Goal: Task Accomplishment & Management: Manage account settings

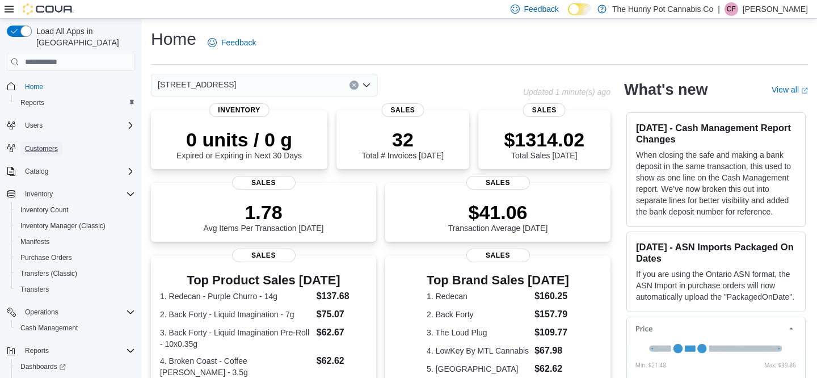
click at [41, 144] on span "Customers" at bounding box center [41, 148] width 33 height 9
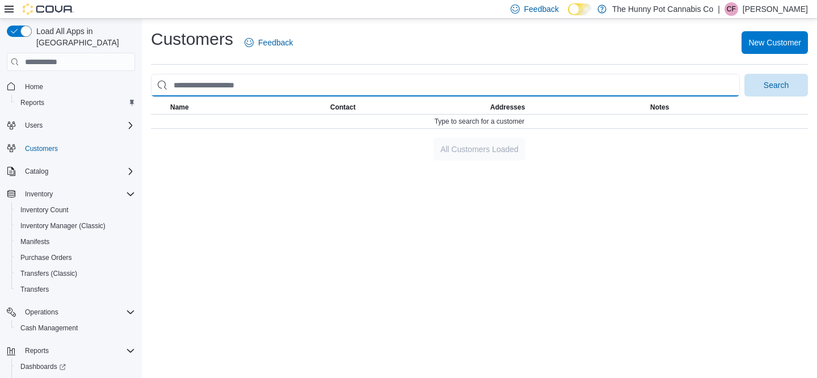
click at [233, 81] on input "search" at bounding box center [445, 85] width 589 height 23
type input "**********"
click at [744, 74] on button "Search" at bounding box center [776, 85] width 64 height 23
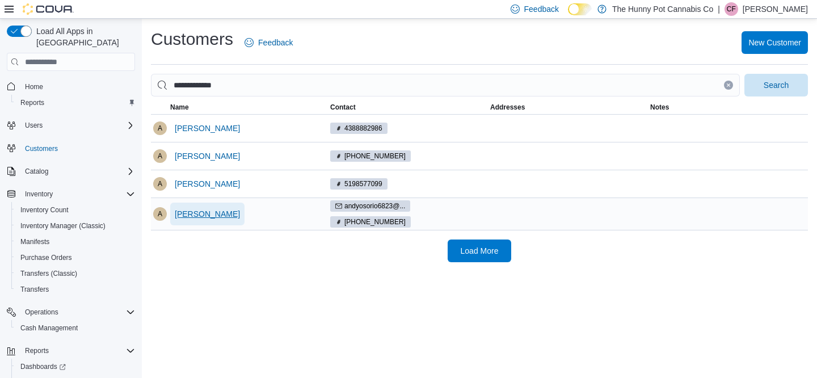
click at [202, 216] on span "[PERSON_NAME]" at bounding box center [207, 213] width 65 height 11
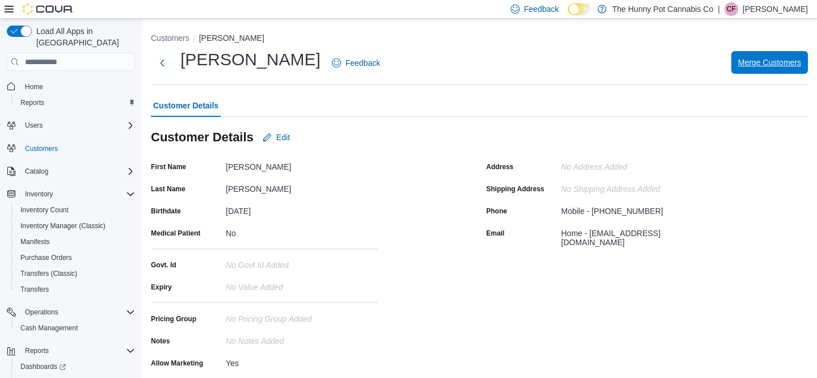
click at [751, 66] on span "Merge Customers" at bounding box center [769, 62] width 63 height 11
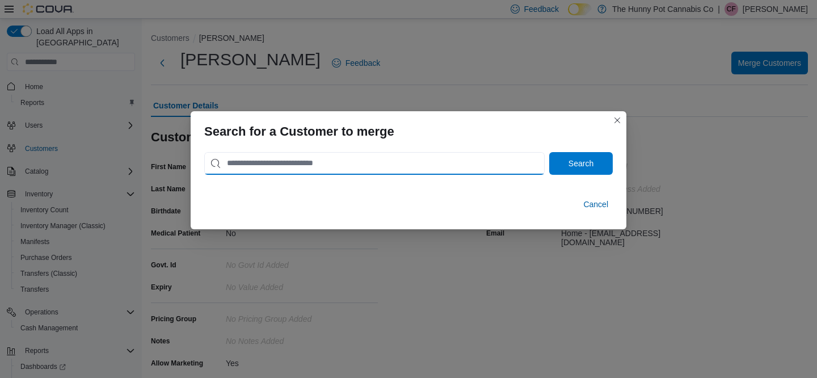
click at [409, 157] on input "search" at bounding box center [374, 163] width 340 height 23
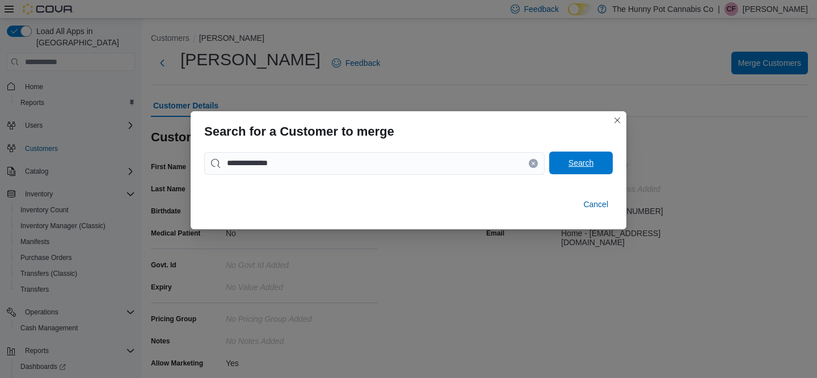
click at [596, 166] on span "Search" at bounding box center [581, 162] width 50 height 23
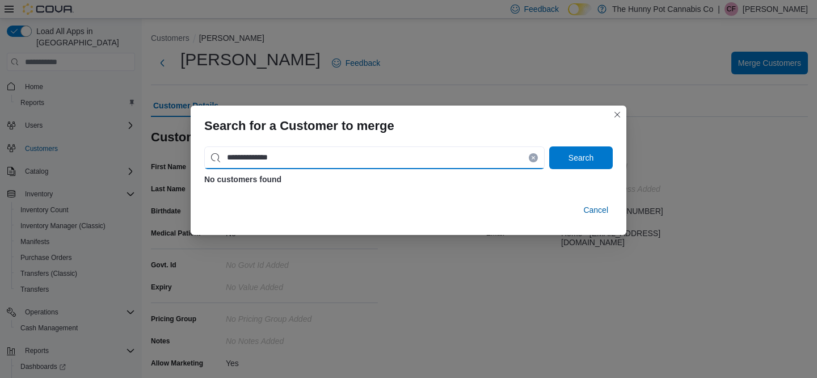
click at [306, 158] on input "**********" at bounding box center [374, 157] width 340 height 23
type input "**********"
click at [549, 146] on button "Search" at bounding box center [581, 157] width 64 height 23
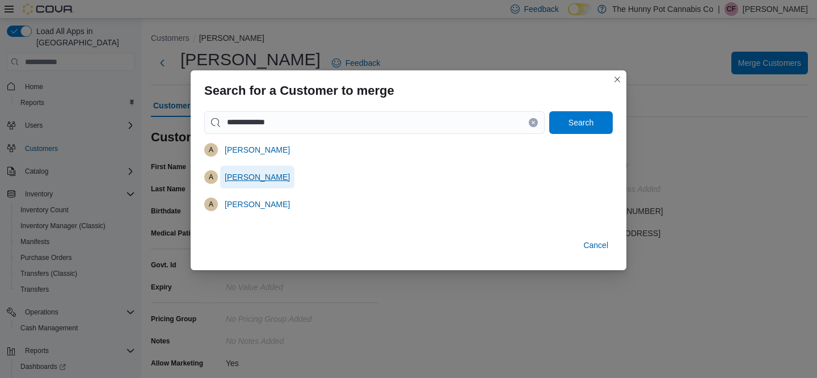
click at [248, 180] on span "[PERSON_NAME]" at bounding box center [257, 176] width 65 height 11
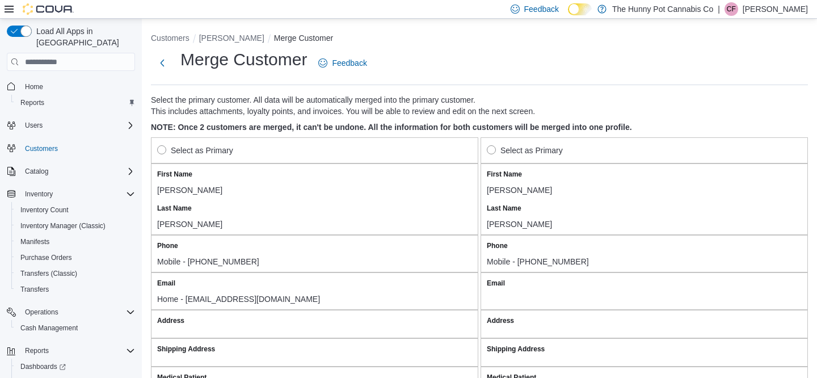
click at [193, 148] on label "Select as Primary" at bounding box center [195, 150] width 76 height 14
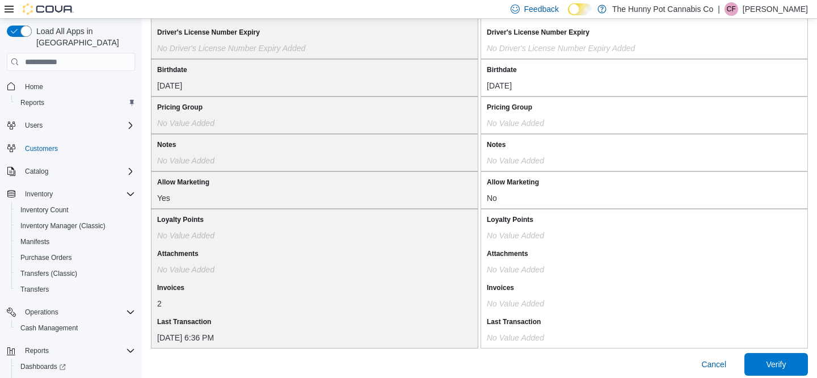
scroll to position [998, 0]
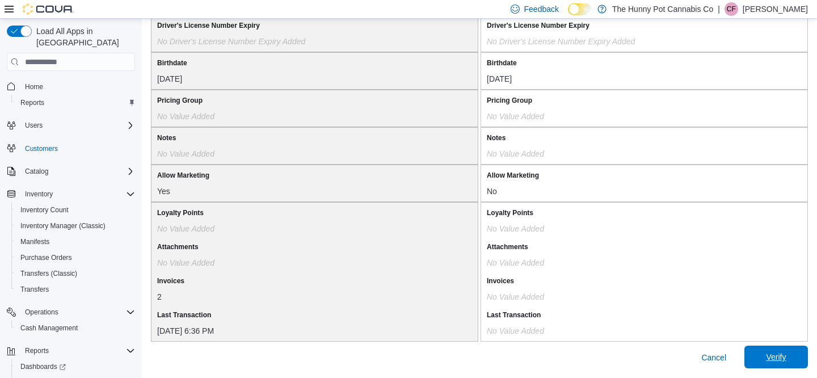
click at [766, 357] on span "Verify" at bounding box center [776, 356] width 20 height 11
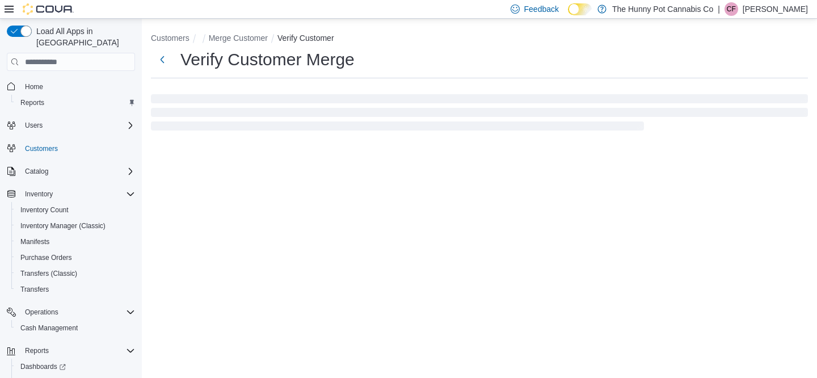
select select "******"
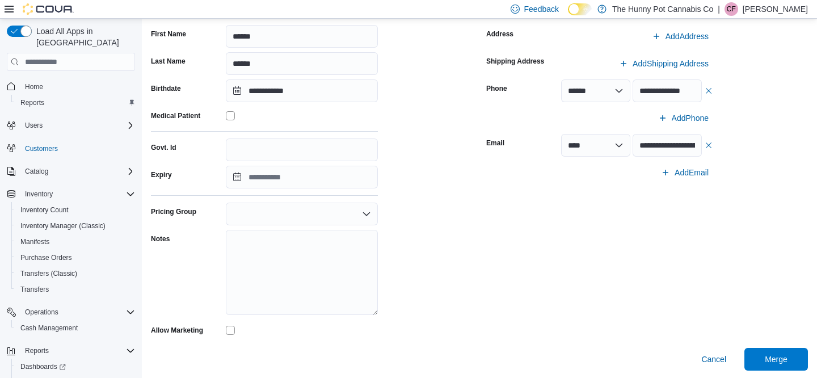
scroll to position [149, 0]
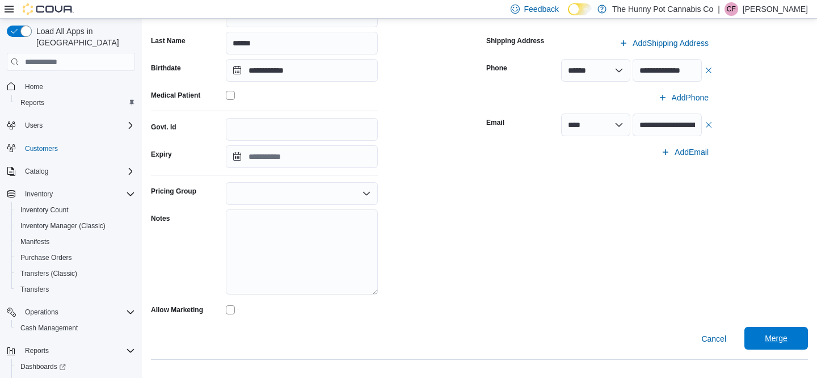
click at [749, 335] on button "Merge" at bounding box center [776, 338] width 64 height 23
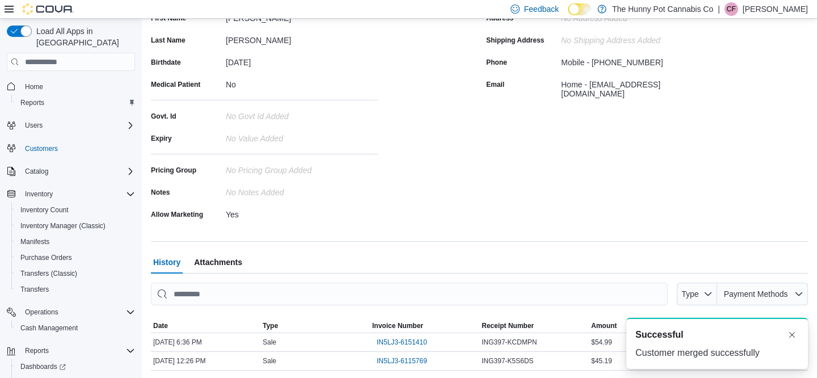
scroll to position [178, 0]
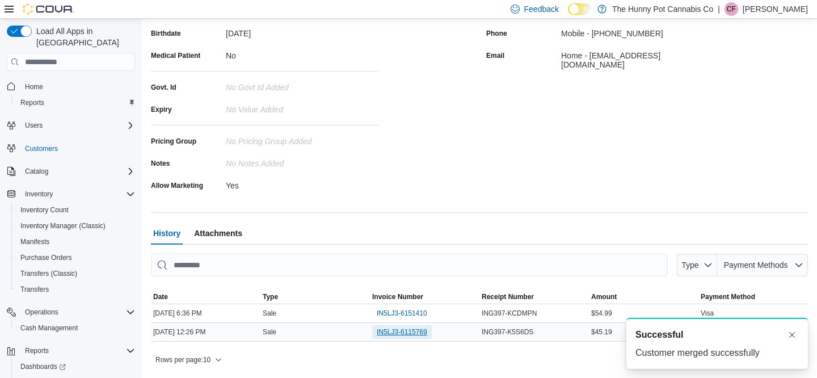
click at [385, 333] on span "IN5LJ3-6115769" at bounding box center [402, 331] width 50 height 9
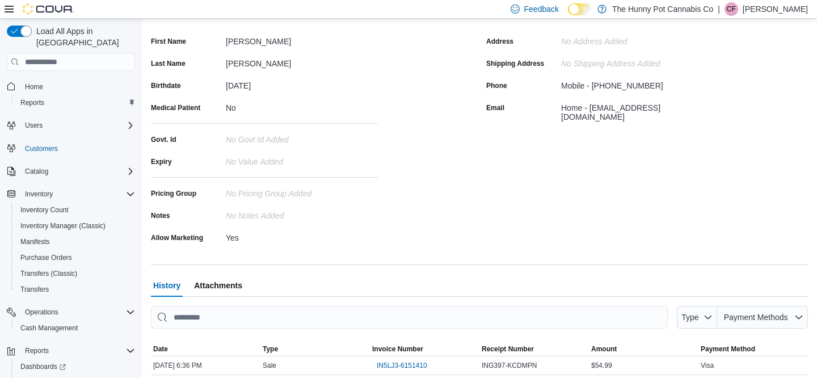
scroll to position [0, 0]
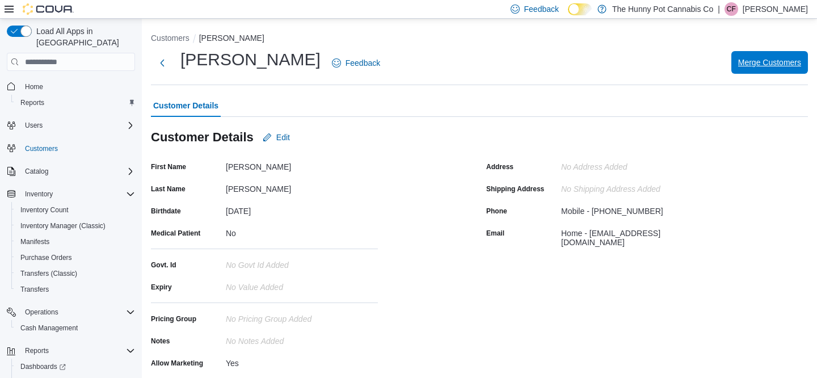
click at [760, 56] on span "Merge Customers" at bounding box center [769, 62] width 63 height 23
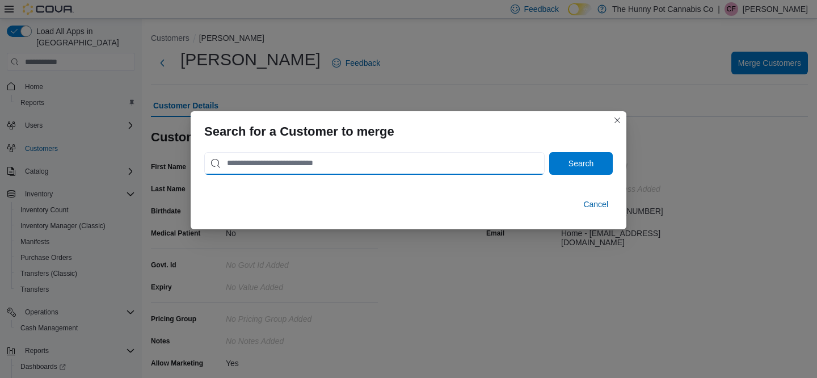
click at [333, 168] on input "search" at bounding box center [374, 163] width 340 height 23
click at [282, 158] on input "**********" at bounding box center [374, 163] width 340 height 23
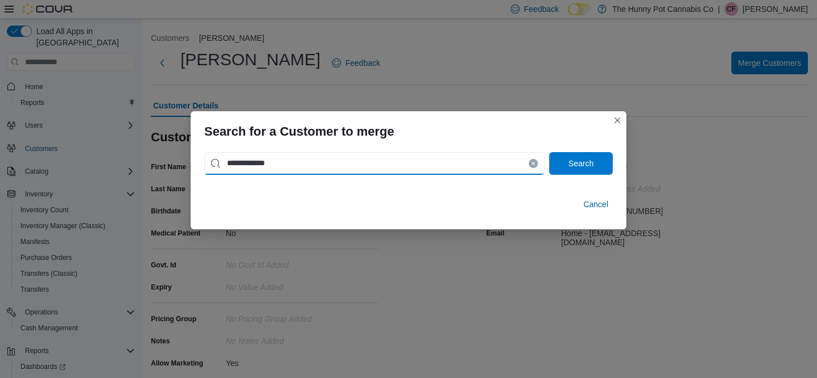
click at [282, 158] on input "**********" at bounding box center [374, 163] width 340 height 23
type input "**********"
click at [584, 159] on span "Search" at bounding box center [580, 163] width 25 height 11
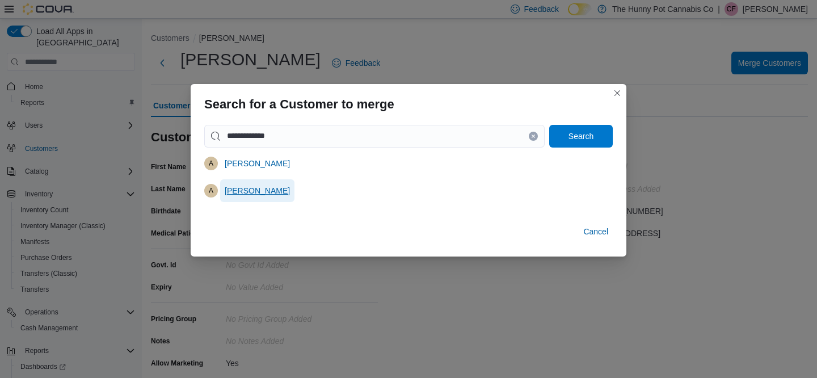
click at [257, 192] on span "[PERSON_NAME]" at bounding box center [257, 190] width 65 height 11
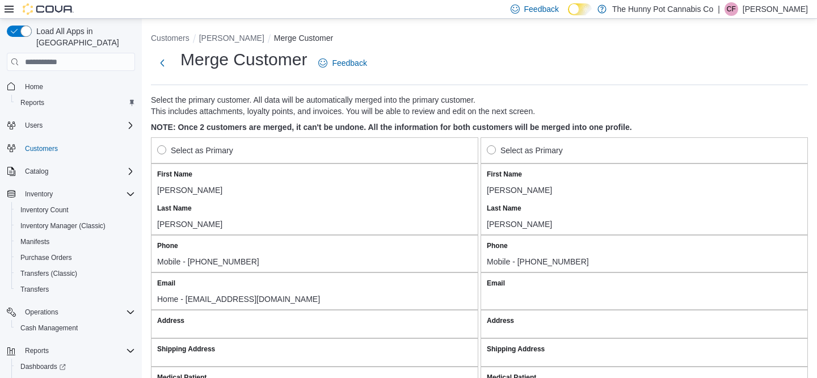
click at [162, 149] on label "Select as Primary" at bounding box center [195, 150] width 76 height 14
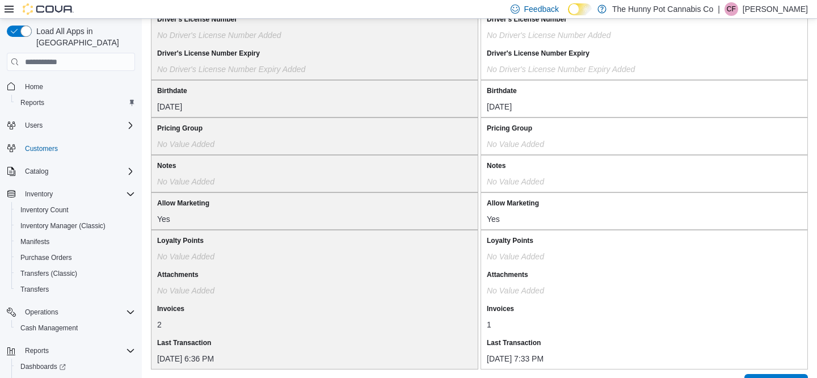
scroll to position [998, 0]
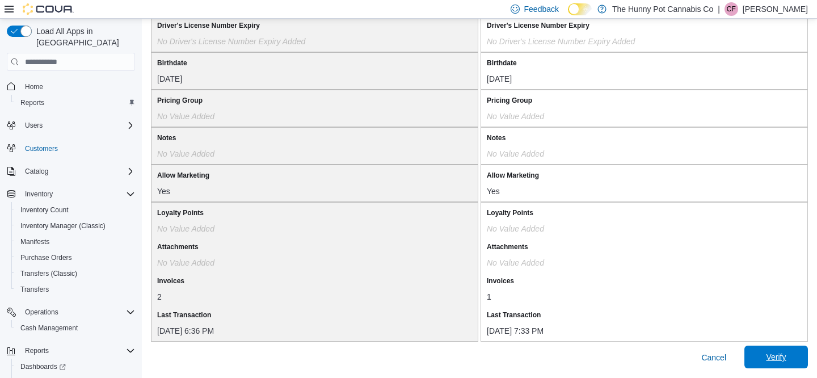
click at [780, 360] on span "Verify" at bounding box center [776, 356] width 20 height 11
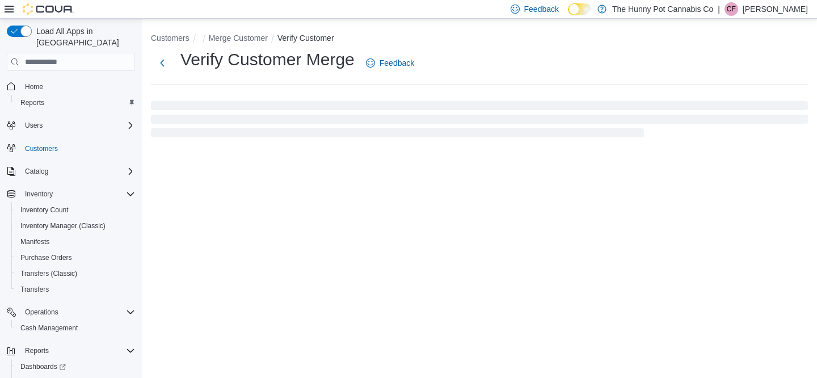
select select "******"
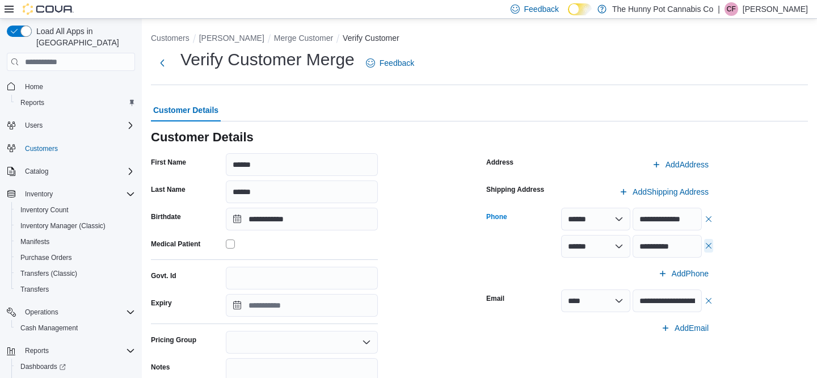
click at [708, 246] on button "button" at bounding box center [708, 246] width 9 height 14
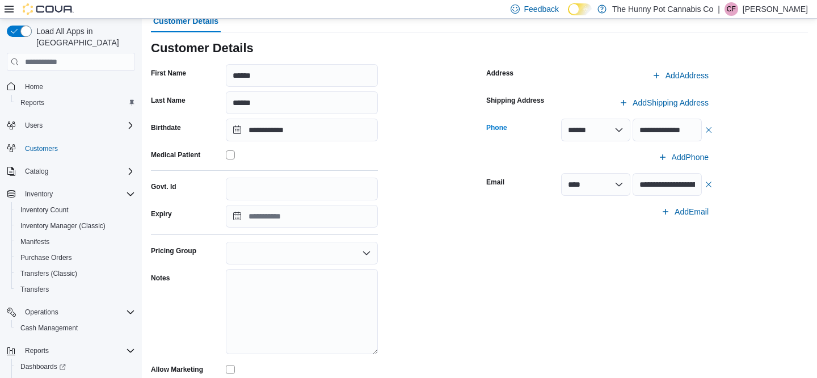
scroll to position [149, 0]
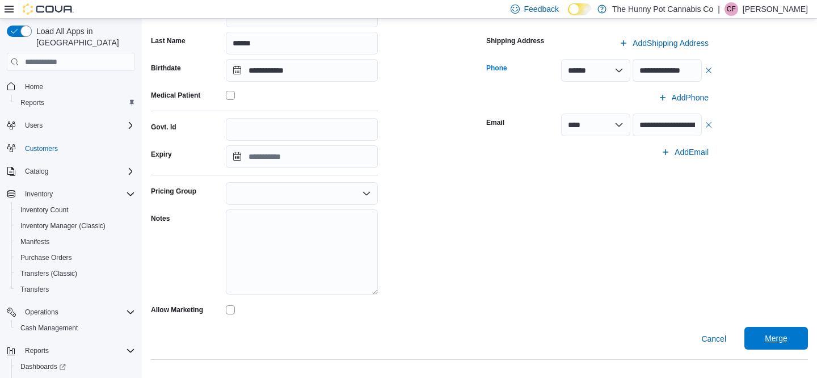
click at [774, 337] on span "Merge" at bounding box center [775, 337] width 23 height 11
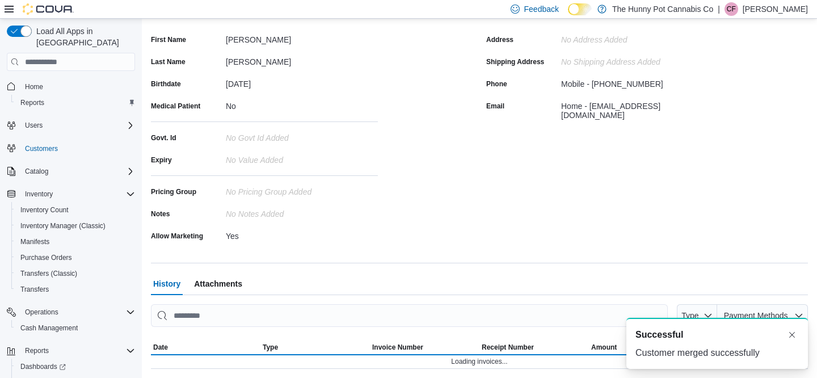
scroll to position [196, 0]
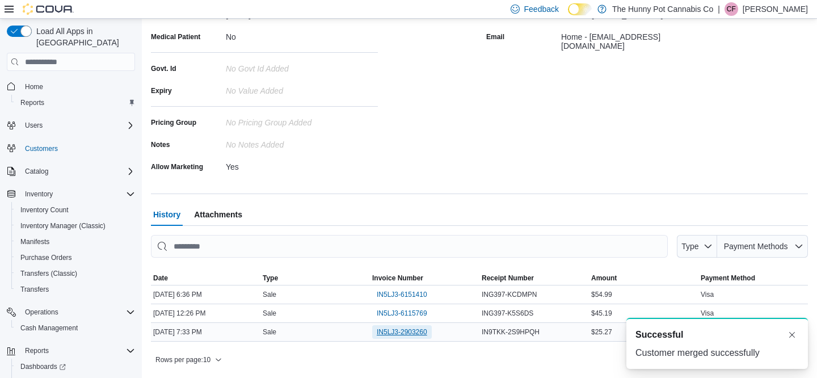
click at [398, 334] on span "IN5LJ3-2903260" at bounding box center [402, 331] width 50 height 9
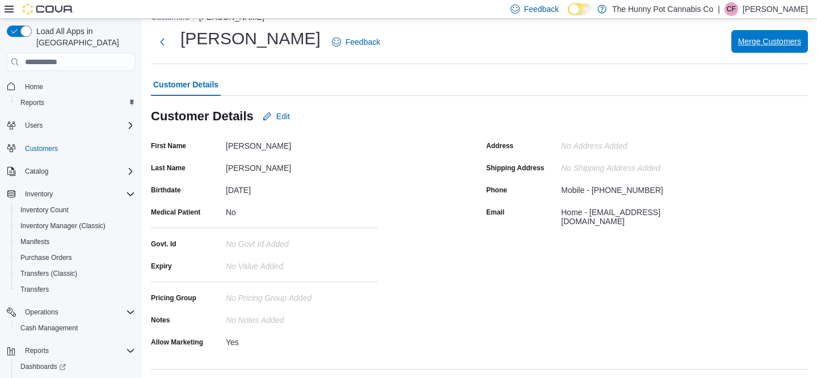
scroll to position [0, 0]
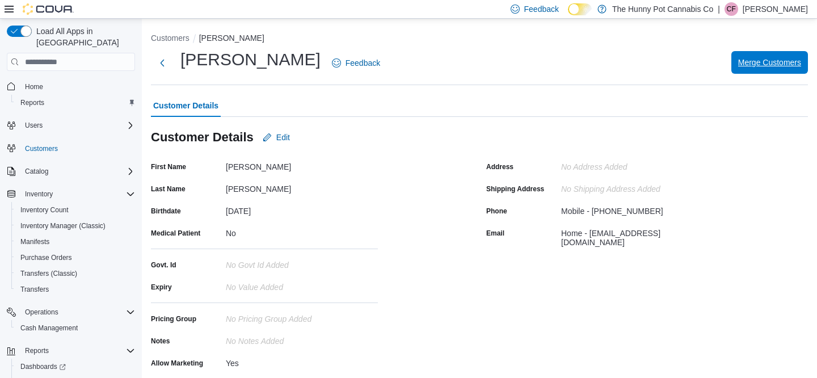
click at [738, 73] on span "Merge Customers" at bounding box center [769, 62] width 63 height 23
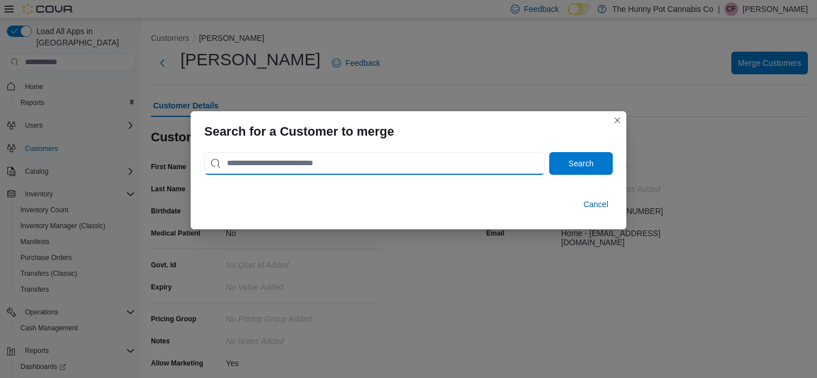
click at [324, 162] on input "search" at bounding box center [374, 163] width 340 height 23
paste input "**********"
type input "**********"
click at [549, 152] on button "Search" at bounding box center [581, 163] width 64 height 23
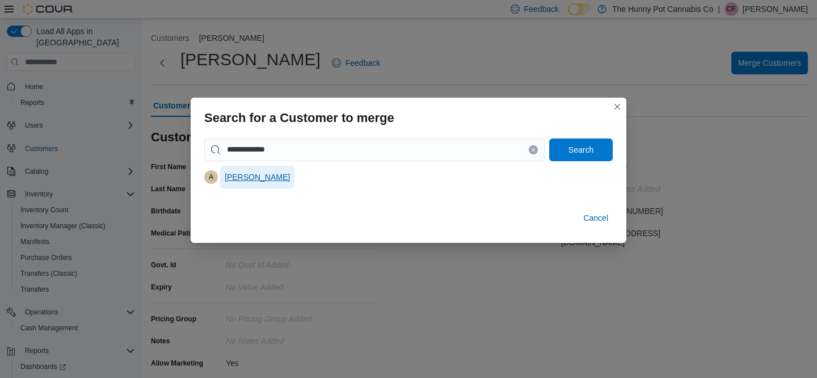
click at [250, 170] on span "[PERSON_NAME]" at bounding box center [257, 177] width 65 height 23
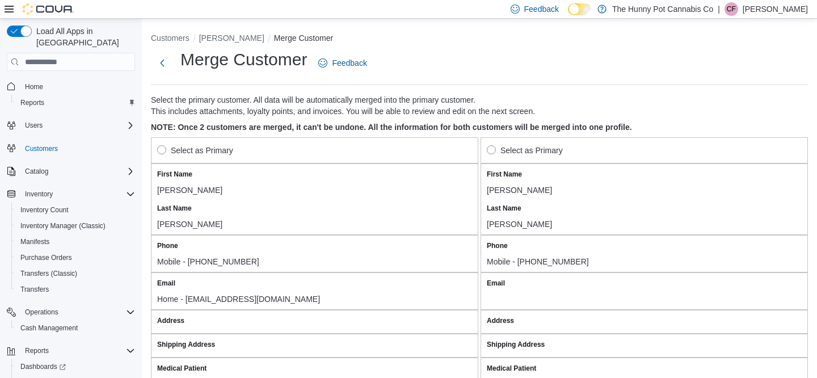
click at [160, 152] on label "Select as Primary" at bounding box center [195, 150] width 76 height 14
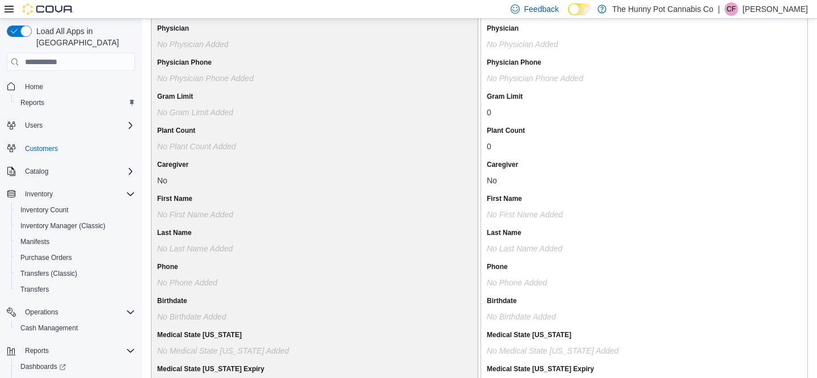
scroll to position [277, 0]
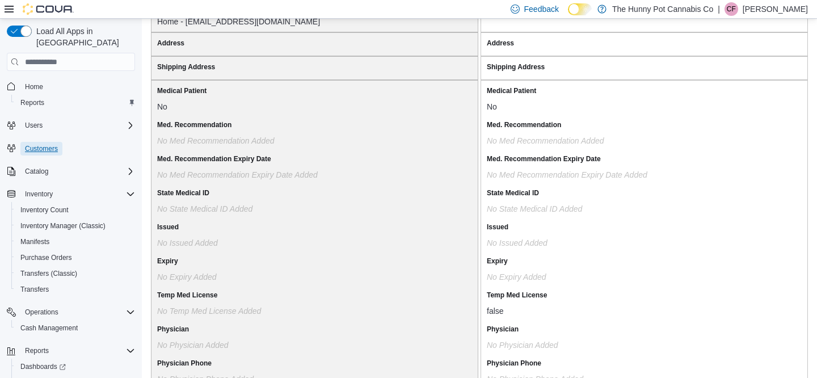
click at [43, 144] on span "Customers" at bounding box center [41, 148] width 33 height 9
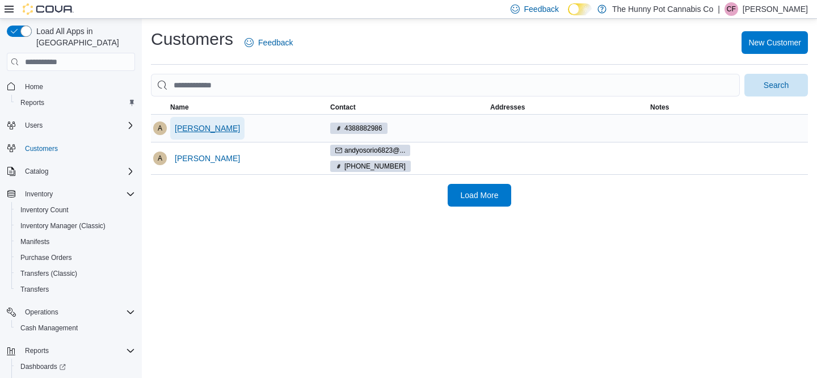
click at [217, 121] on span "[PERSON_NAME]" at bounding box center [207, 128] width 65 height 23
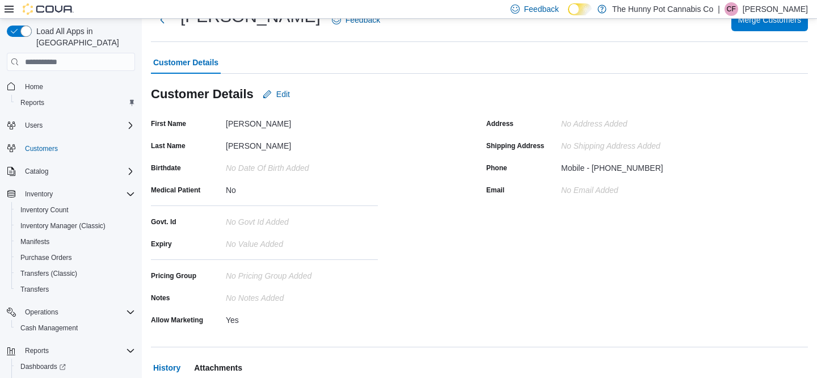
scroll to position [178, 0]
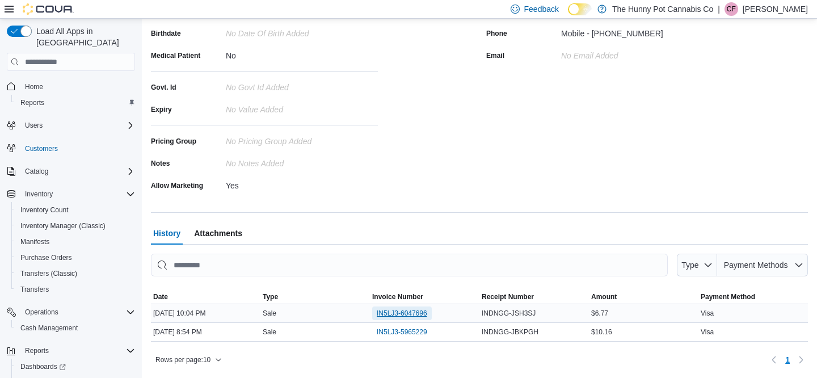
click at [411, 312] on span "IN5LJ3-6047696" at bounding box center [402, 313] width 50 height 9
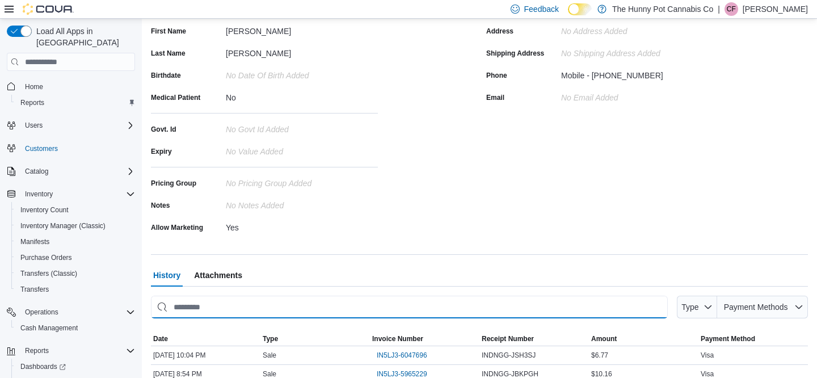
scroll to position [65, 0]
